Goal: Communication & Community: Answer question/provide support

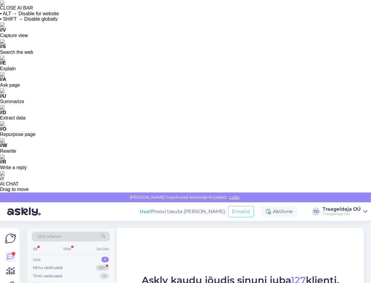
click at [66, 256] on div "Uus 1" at bounding box center [71, 260] width 78 height 8
click at [70, 264] on div "Minu vestlused 99+" at bounding box center [71, 268] width 78 height 8
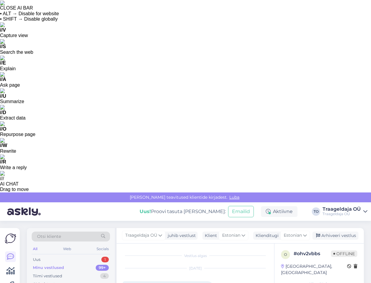
scroll to position [191, 0]
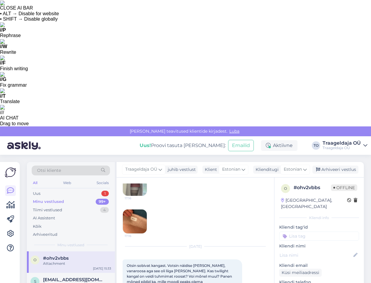
type textarea "M"
type textarea "Kas [PERSON_NAME], mis [PERSON_NAME] täpsemalt Teie näidis on?"
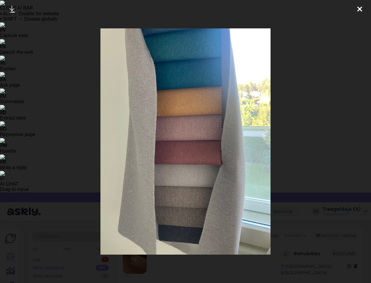
click at [360, 8] on icon at bounding box center [359, 10] width 5 height 8
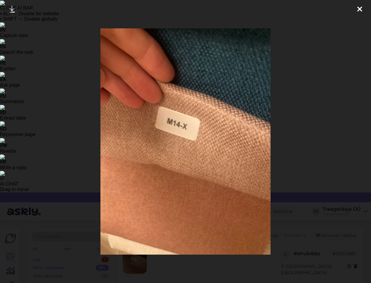
click at [360, 11] on icon at bounding box center [359, 10] width 5 height 8
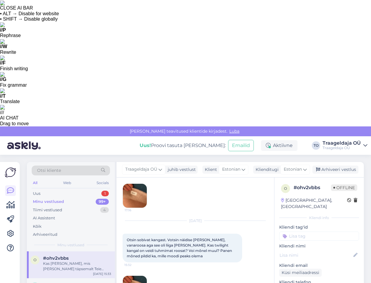
drag, startPoint x: 169, startPoint y: 254, endPoint x: 212, endPoint y: 278, distance: 49.6
type textarea "Twilight [PERSON_NAME] on sama tooni, mis [PERSON_NAME] näidise võtsite."
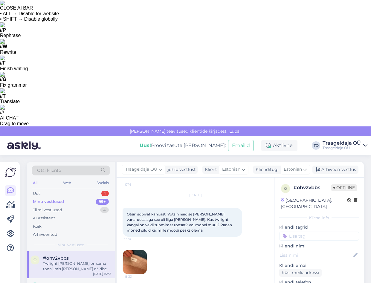
click at [138, 250] on img at bounding box center [135, 262] width 24 height 24
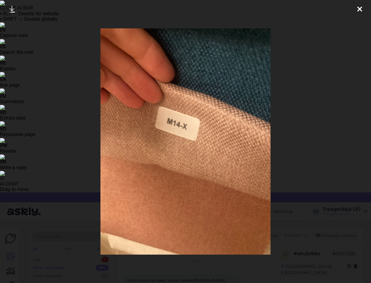
click at [358, 9] on icon at bounding box center [359, 10] width 5 height 8
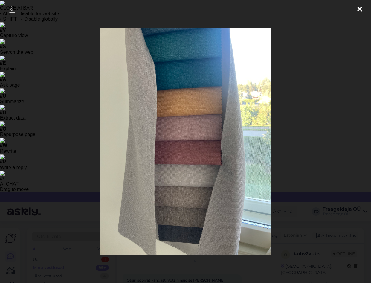
click at [175, 129] on img at bounding box center [185, 141] width 170 height 227
click at [360, 10] on icon at bounding box center [359, 10] width 5 height 8
